Goal: Use online tool/utility: Utilize a website feature to perform a specific function

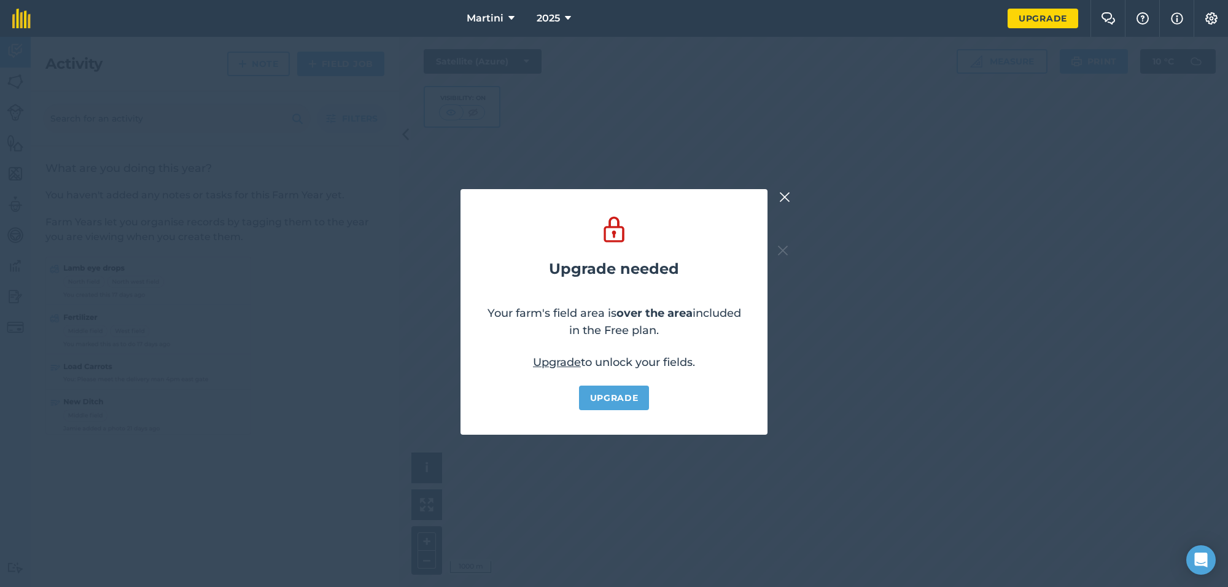
click at [783, 195] on img at bounding box center [784, 197] width 11 height 15
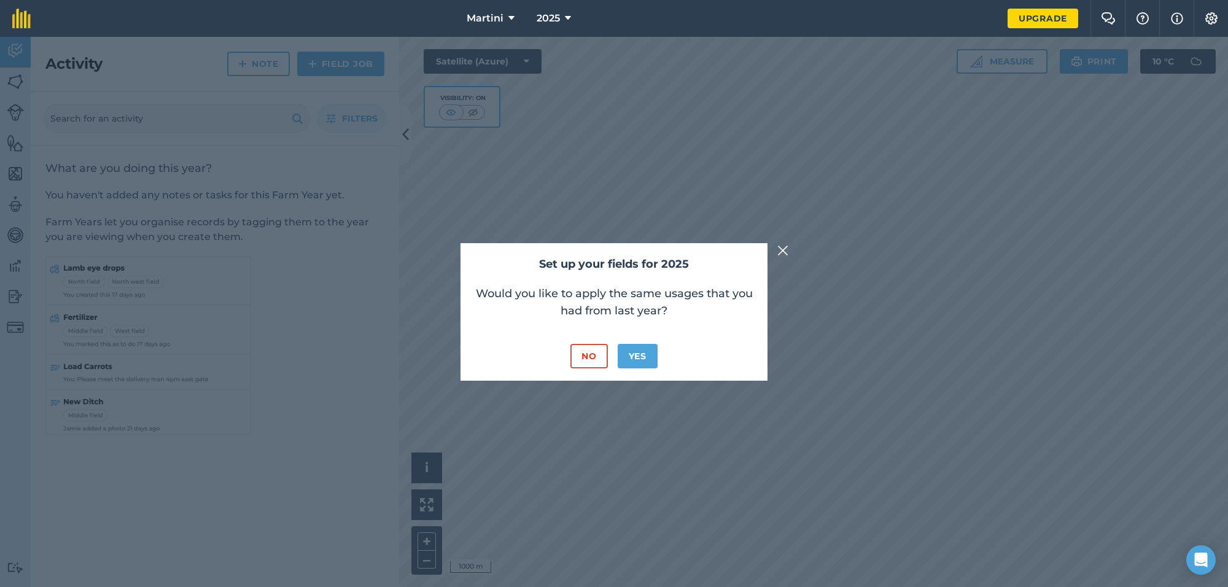
click at [782, 246] on img at bounding box center [782, 250] width 11 height 15
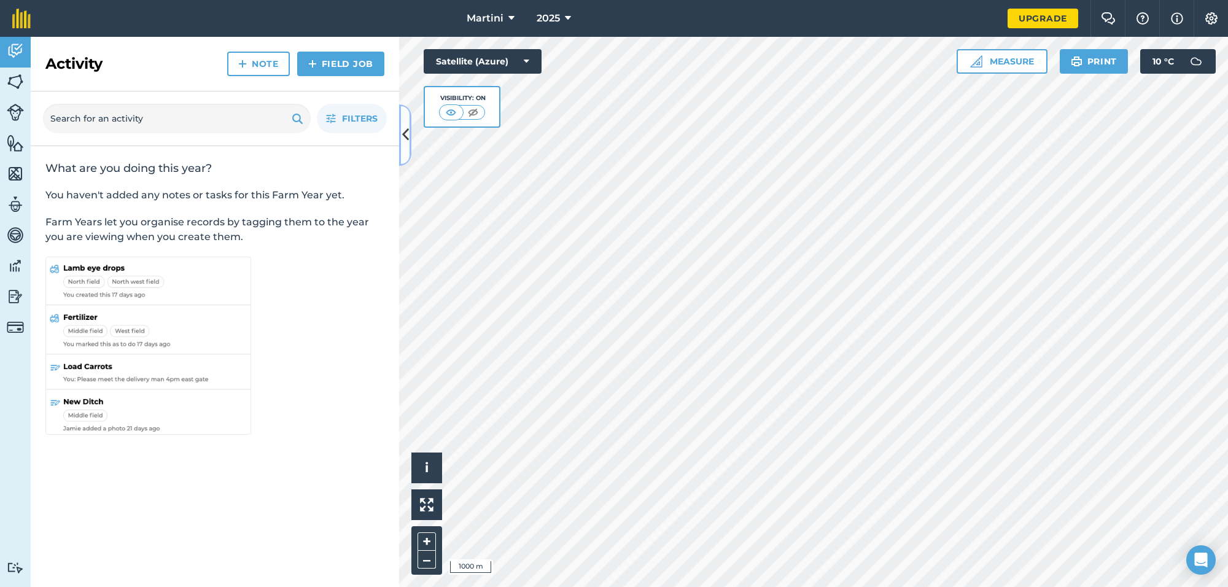
click at [404, 141] on icon at bounding box center [405, 134] width 7 height 21
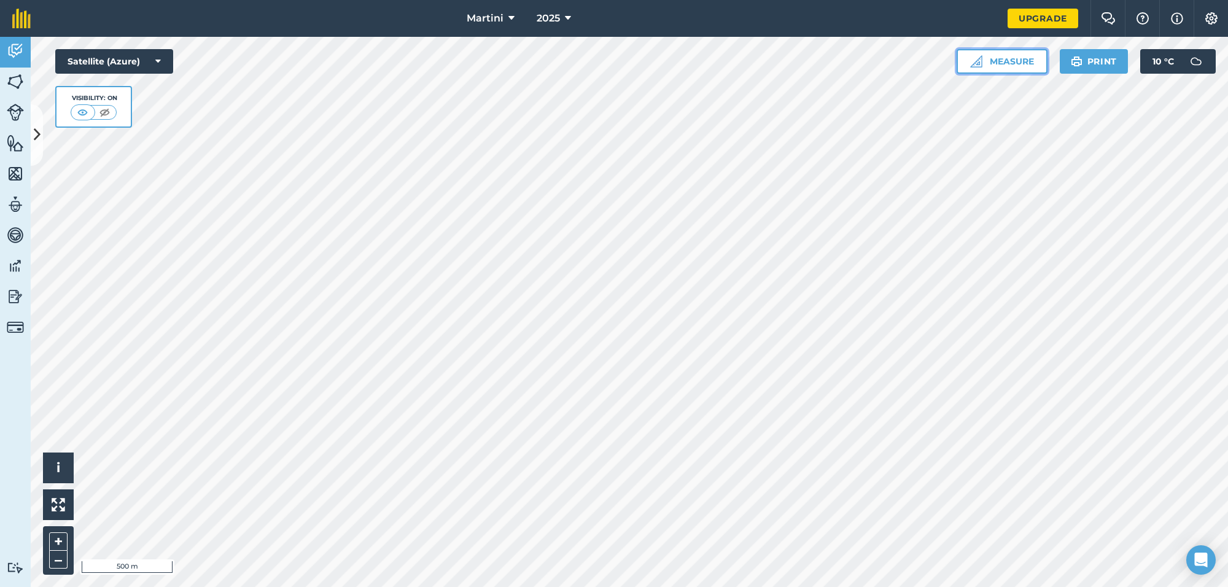
click at [970, 68] on button "Measure" at bounding box center [1002, 61] width 91 height 25
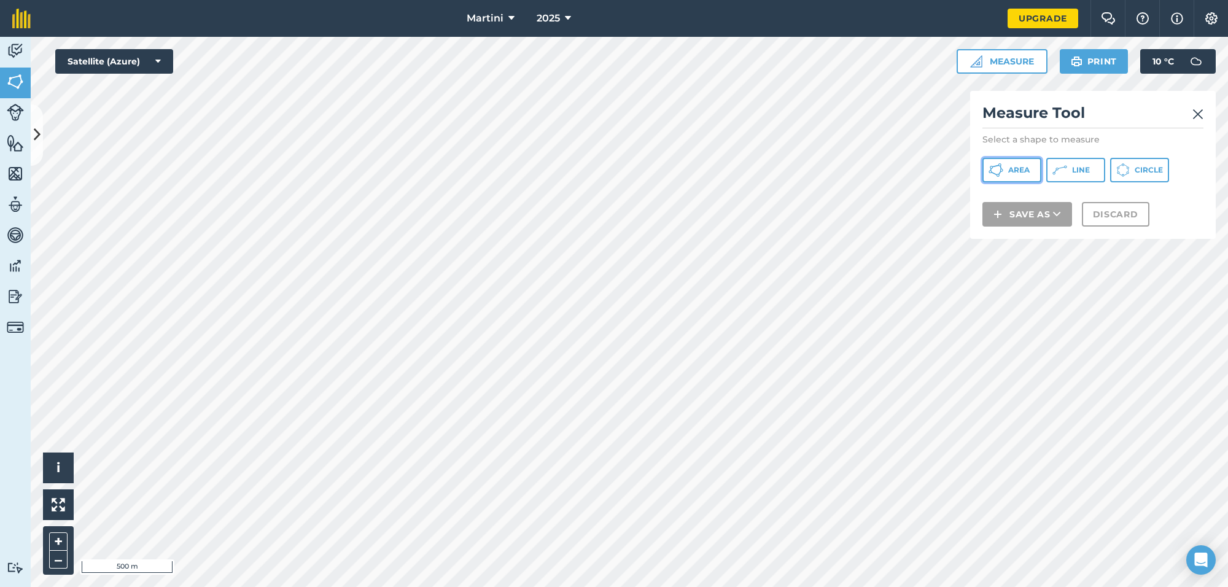
click at [1003, 166] on button "Area" at bounding box center [1011, 170] width 59 height 25
click at [1200, 112] on img at bounding box center [1197, 114] width 11 height 15
